Goal: Navigation & Orientation: Find specific page/section

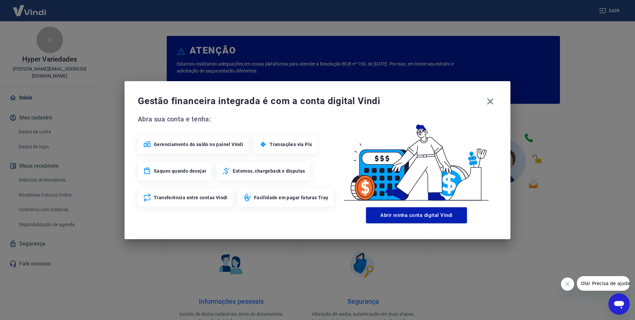
drag, startPoint x: 491, startPoint y: 102, endPoint x: 439, endPoint y: 101, distance: 51.9
click at [492, 101] on icon "button" at bounding box center [490, 101] width 11 height 11
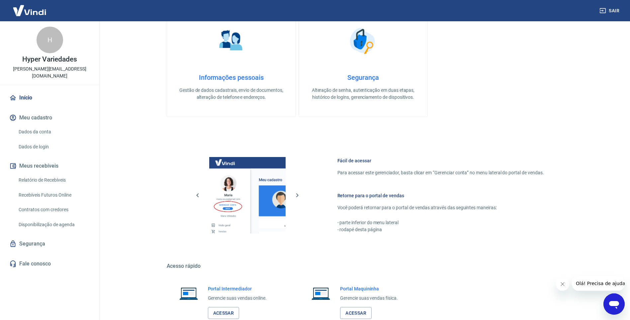
scroll to position [267, 0]
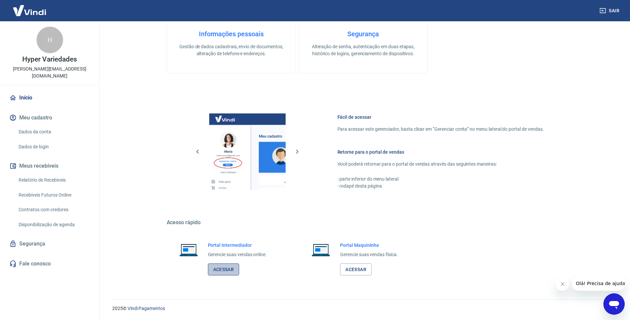
click at [220, 270] on link "Acessar" at bounding box center [224, 269] width 32 height 12
